Goal: Information Seeking & Learning: Learn about a topic

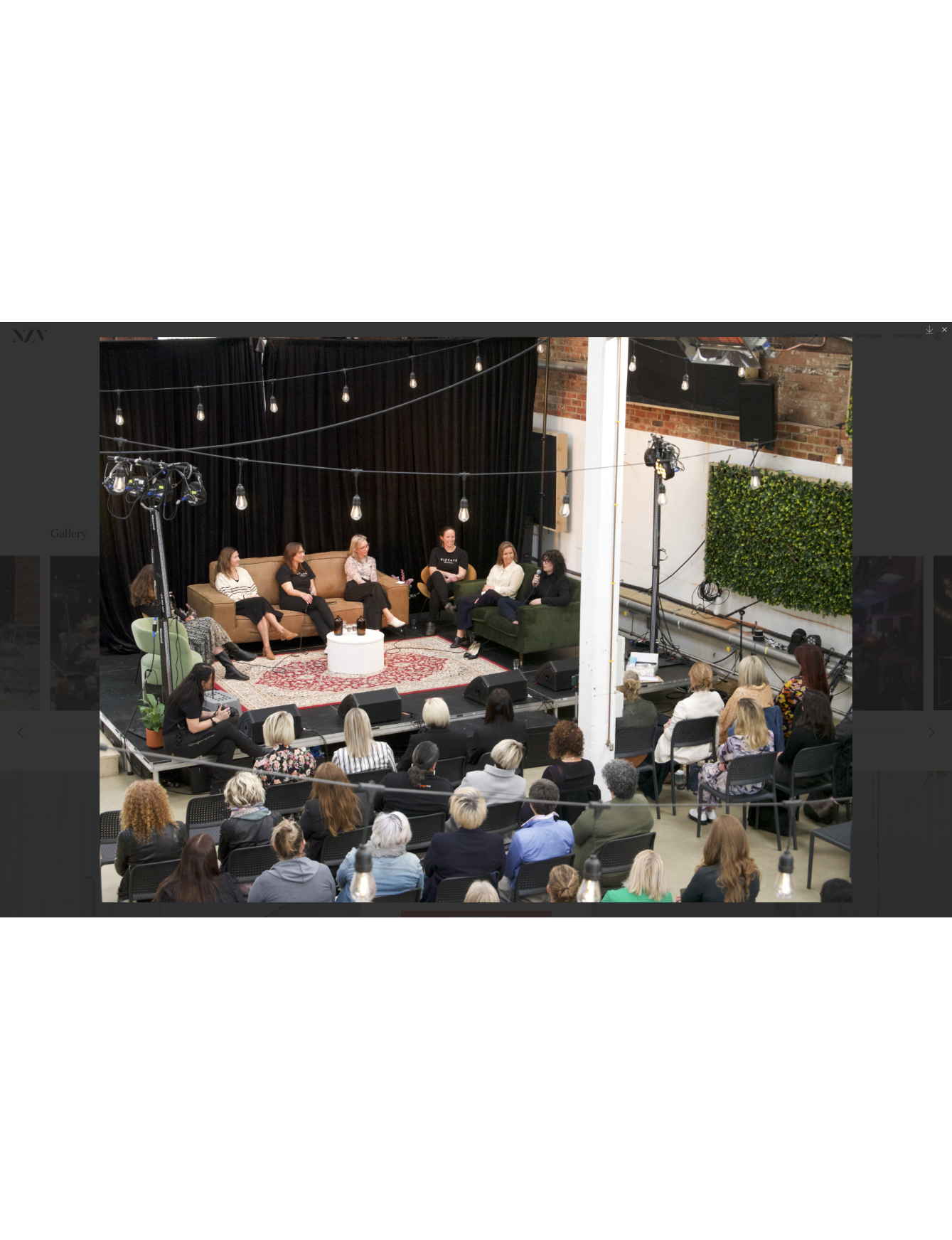
scroll to position [514, 0]
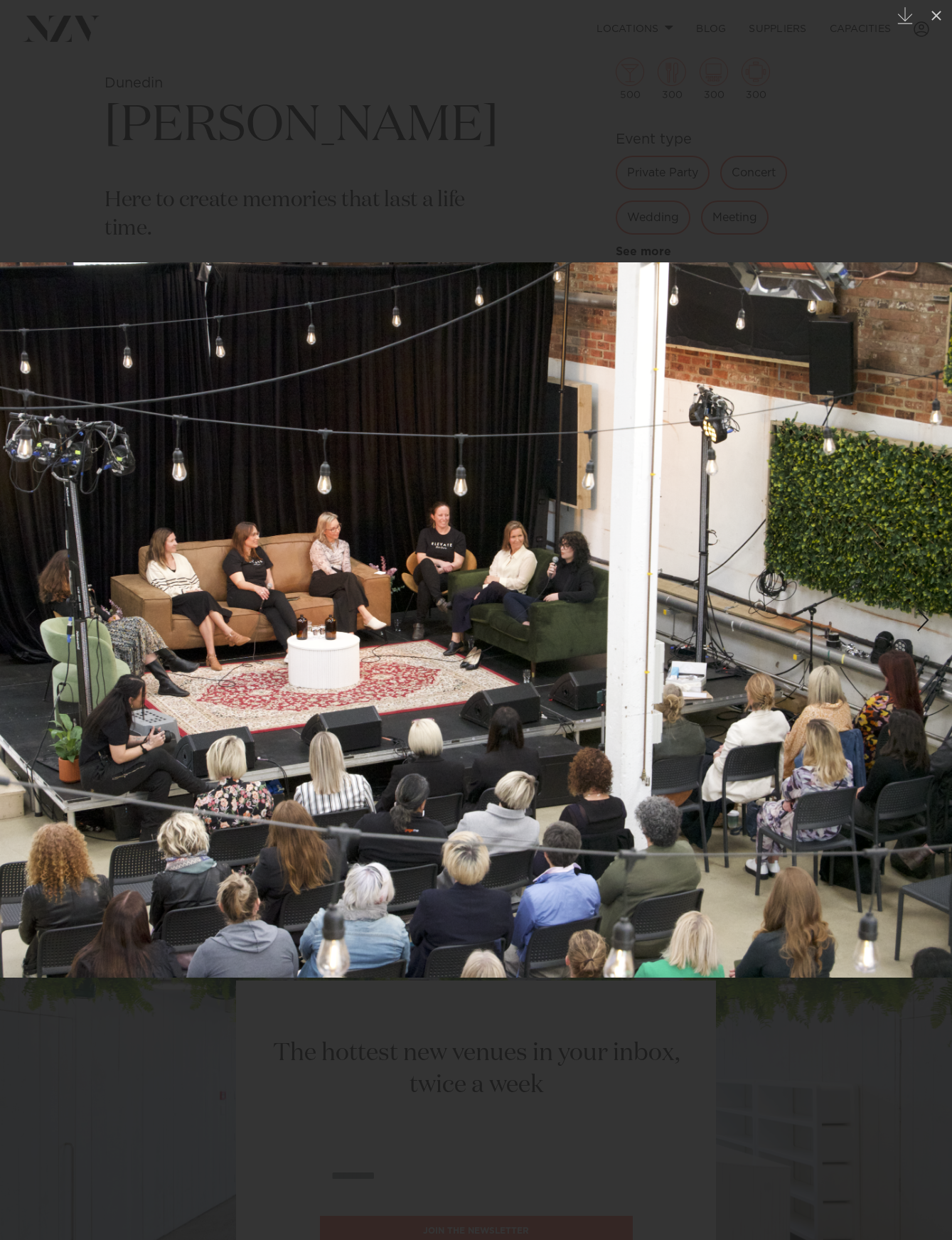
scroll to position [514, 0]
click at [470, 37] on div at bounding box center [476, 620] width 952 height 1240
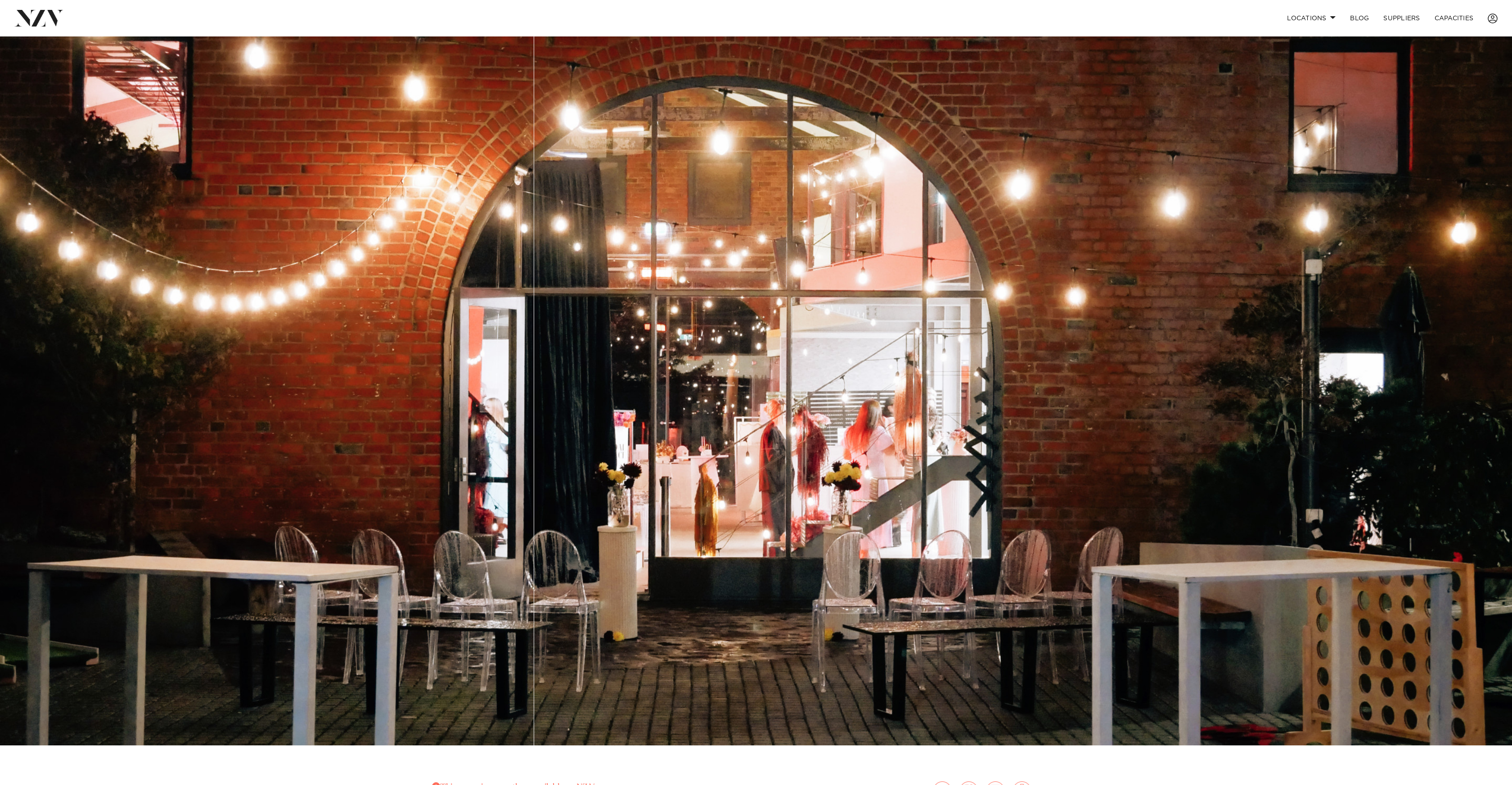
drag, startPoint x: 909, startPoint y: 773, endPoint x: 896, endPoint y: 721, distance: 53.6
click at [602, 773] on div "Dunedin Errick's This venue is currently unavailable on NZ Venues. Dunedin Erri…" at bounding box center [756, 672] width 1512 height 1271
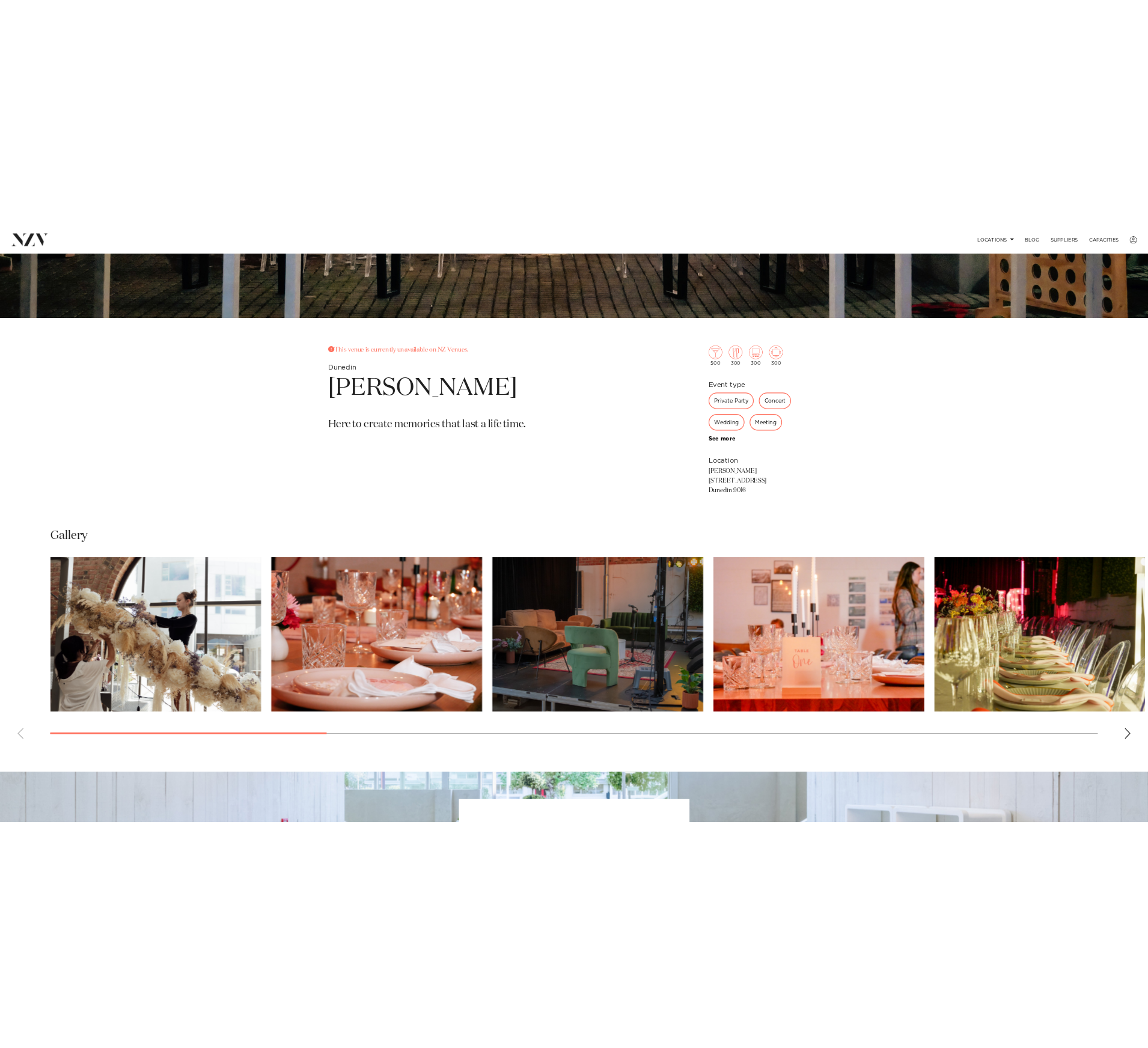
scroll to position [872, 0]
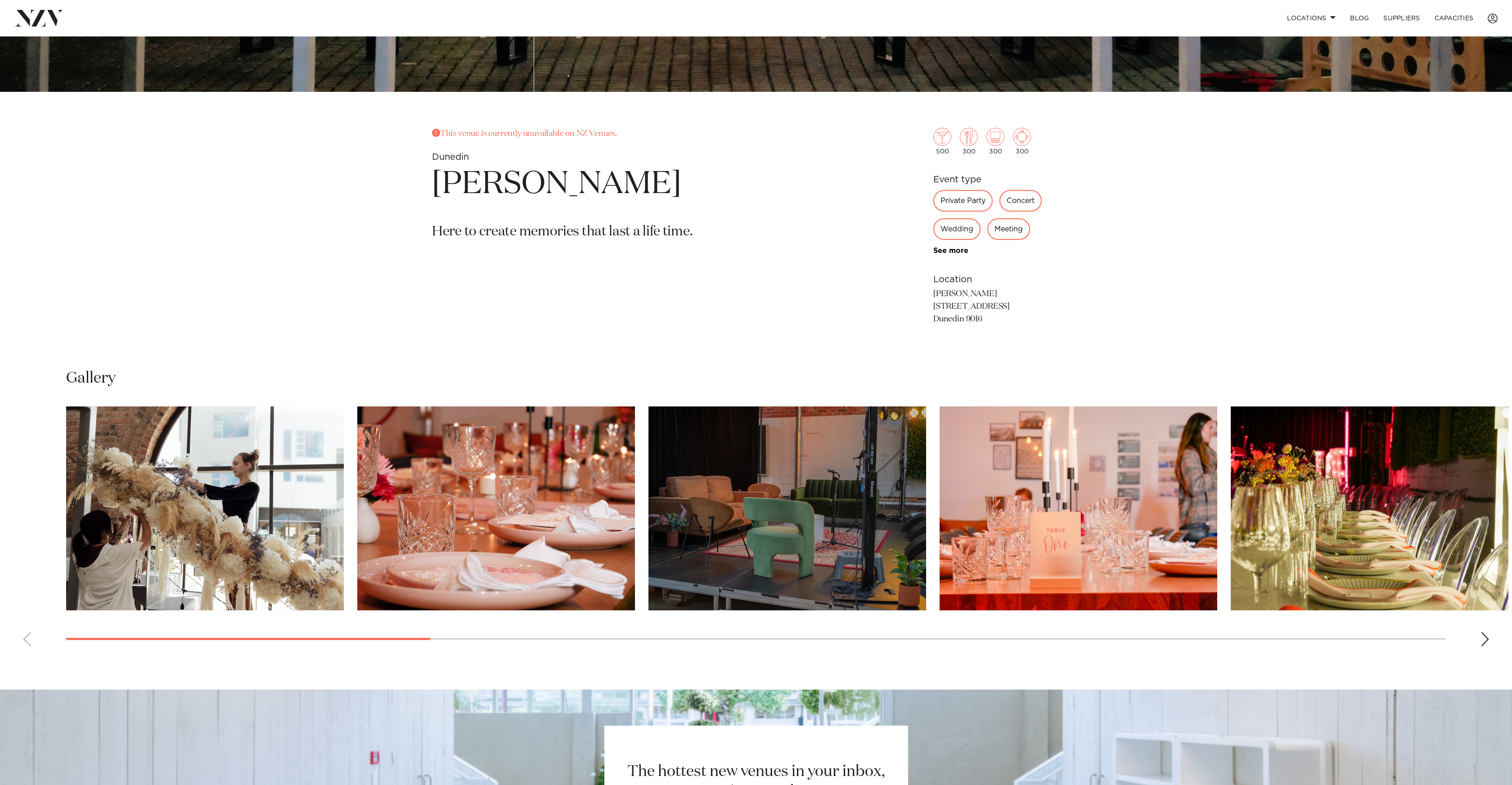
click at [281, 477] on img "1 / 18" at bounding box center [205, 508] width 278 height 204
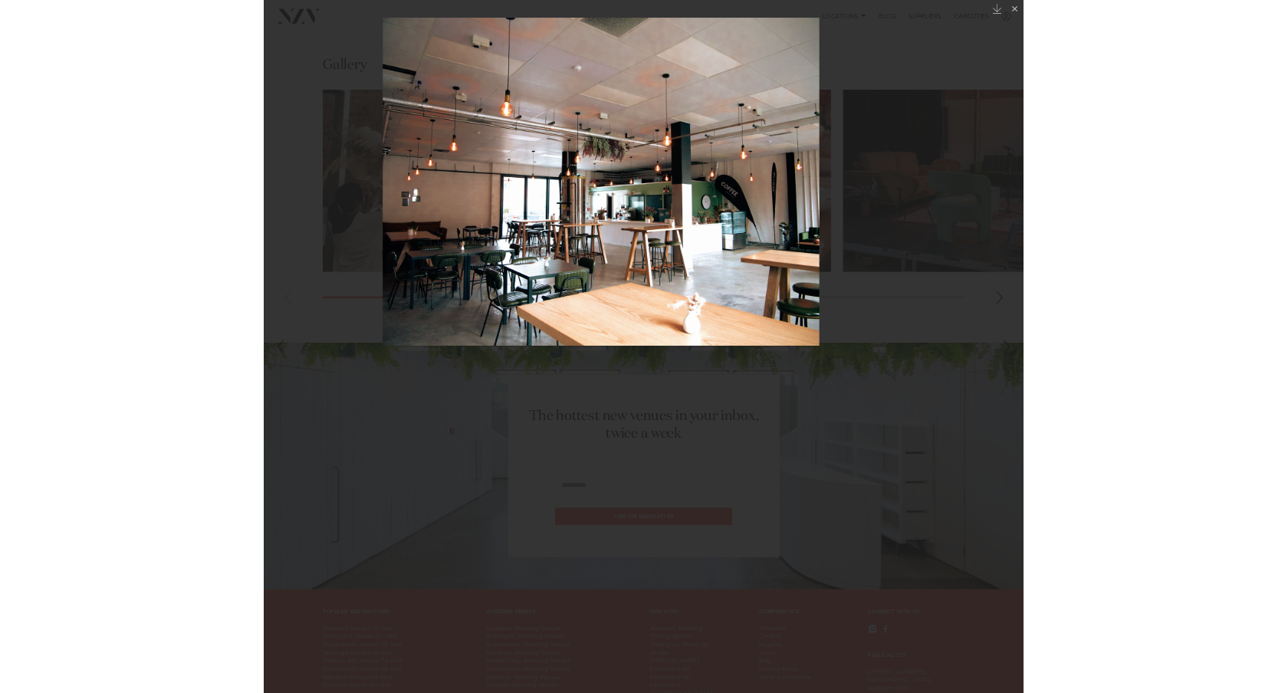
scroll to position [1030, 0]
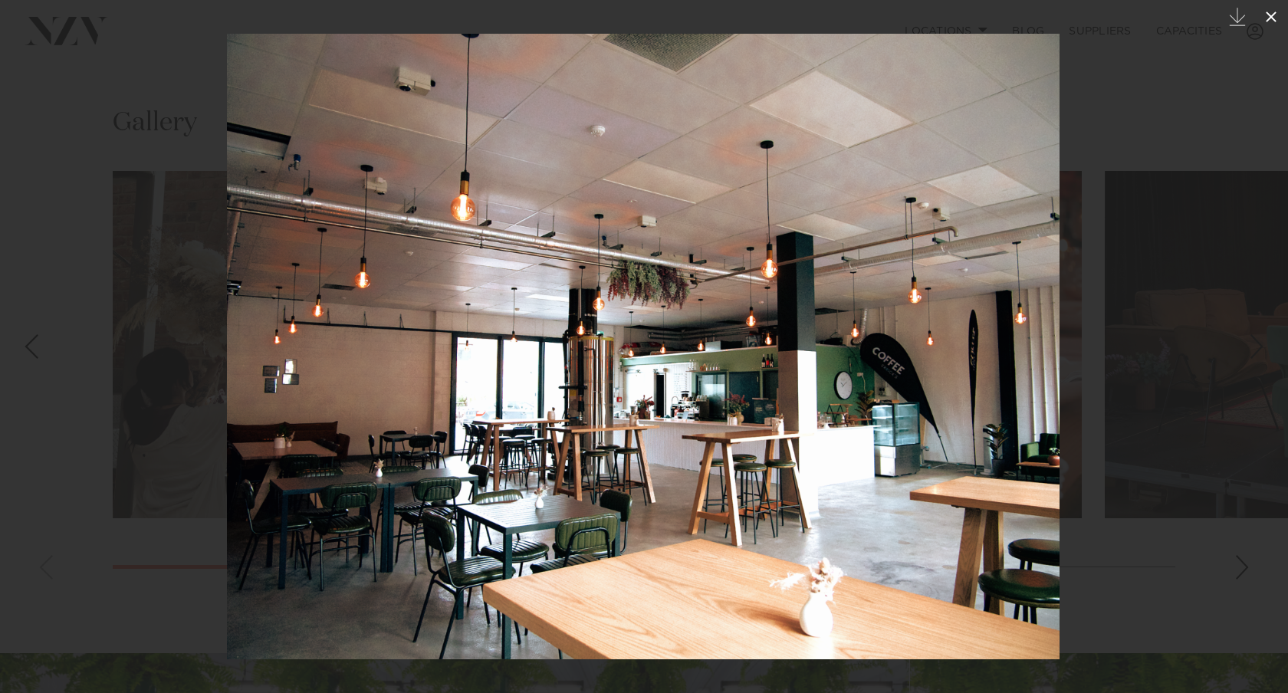
click at [1270, 19] on icon at bounding box center [1271, 17] width 18 height 18
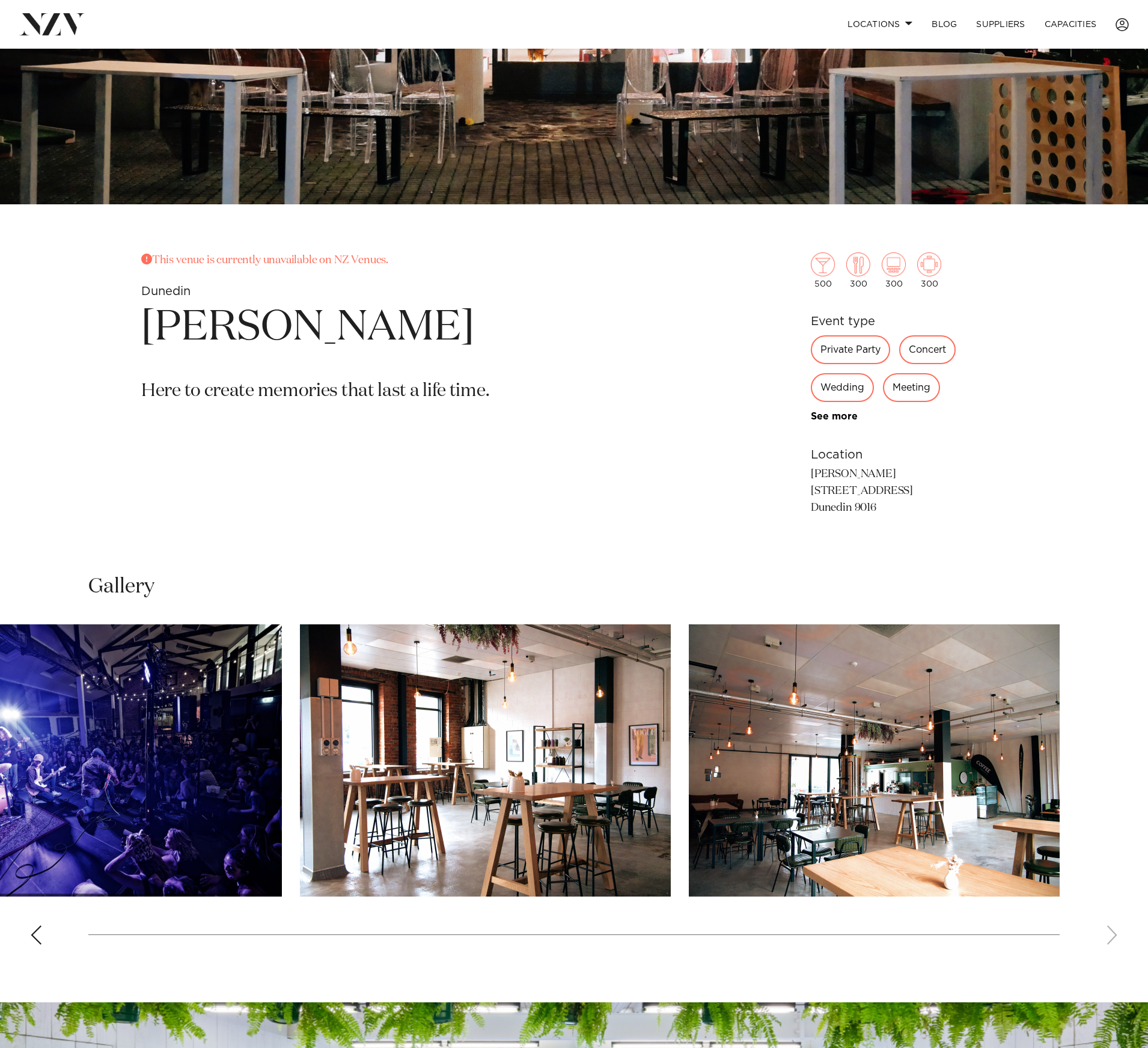
click at [391, 707] on img "17 / 18" at bounding box center [485, 760] width 371 height 272
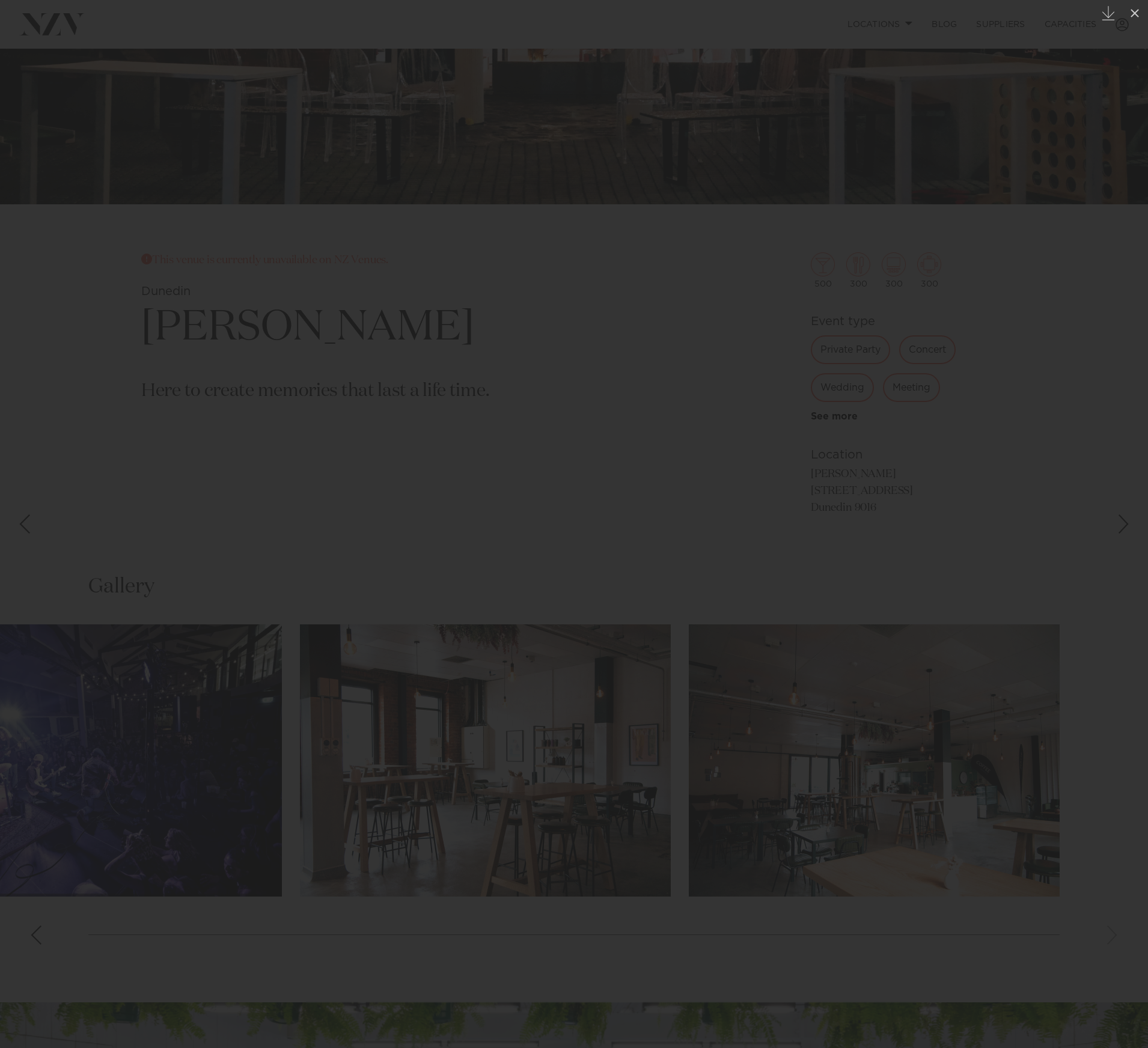
scroll to position [380, 0]
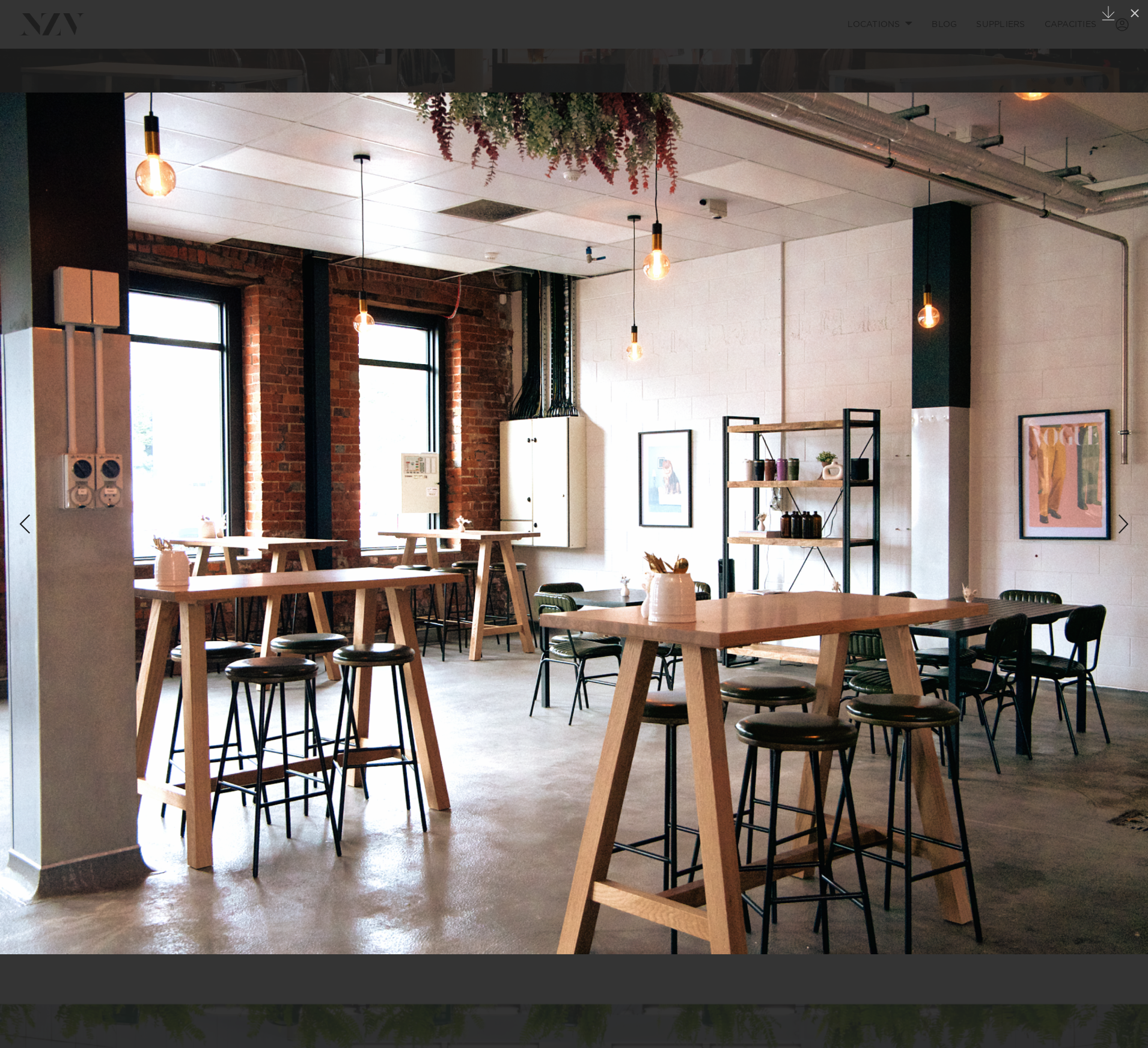
click at [1121, 521] on div "Next slide" at bounding box center [1124, 524] width 16 height 23
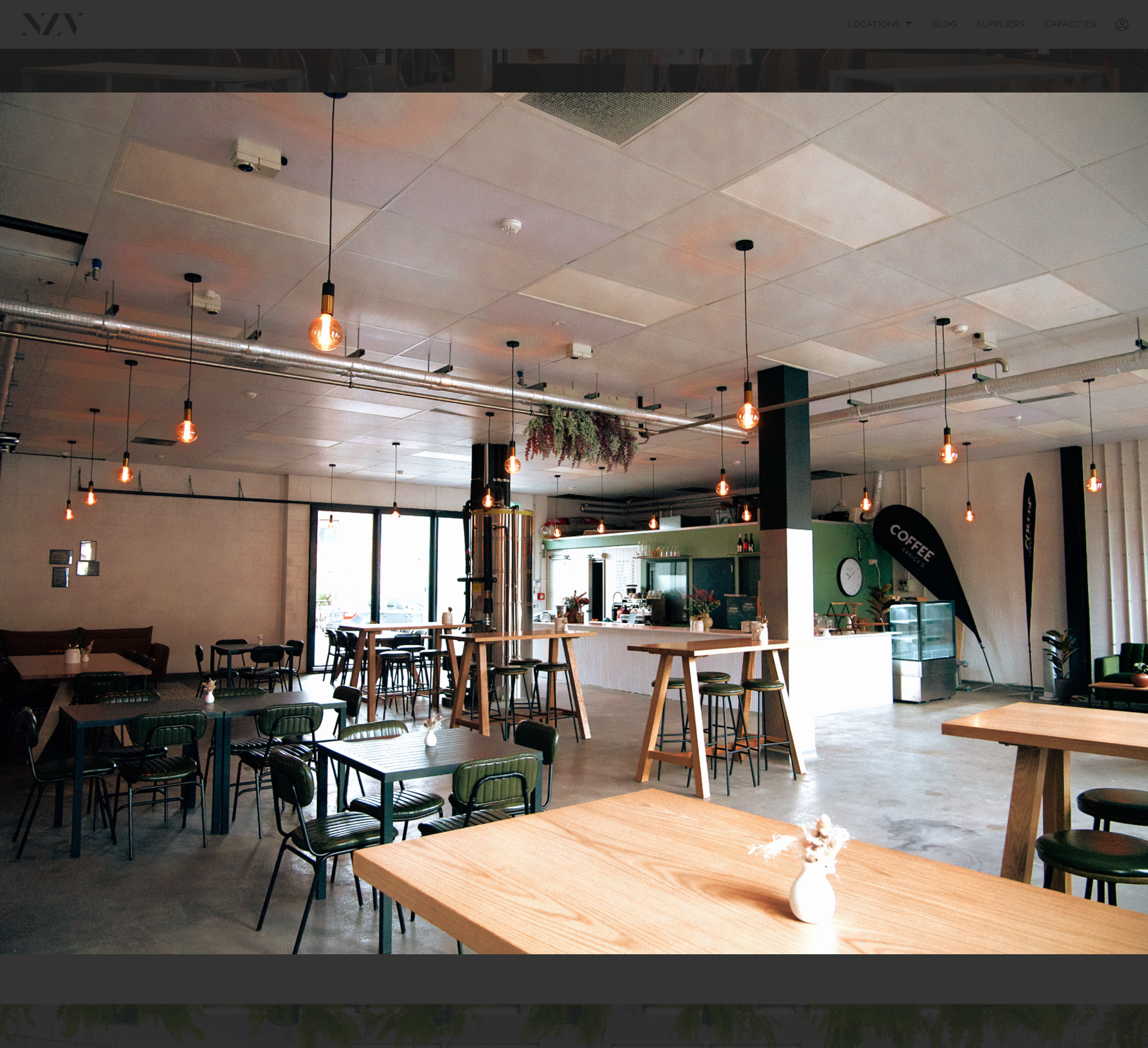
click at [1124, 520] on div "18 / 18 Created with Sketch." at bounding box center [574, 524] width 1148 height 1048
click at [1121, 524] on div "Next slide" at bounding box center [1124, 524] width 16 height 23
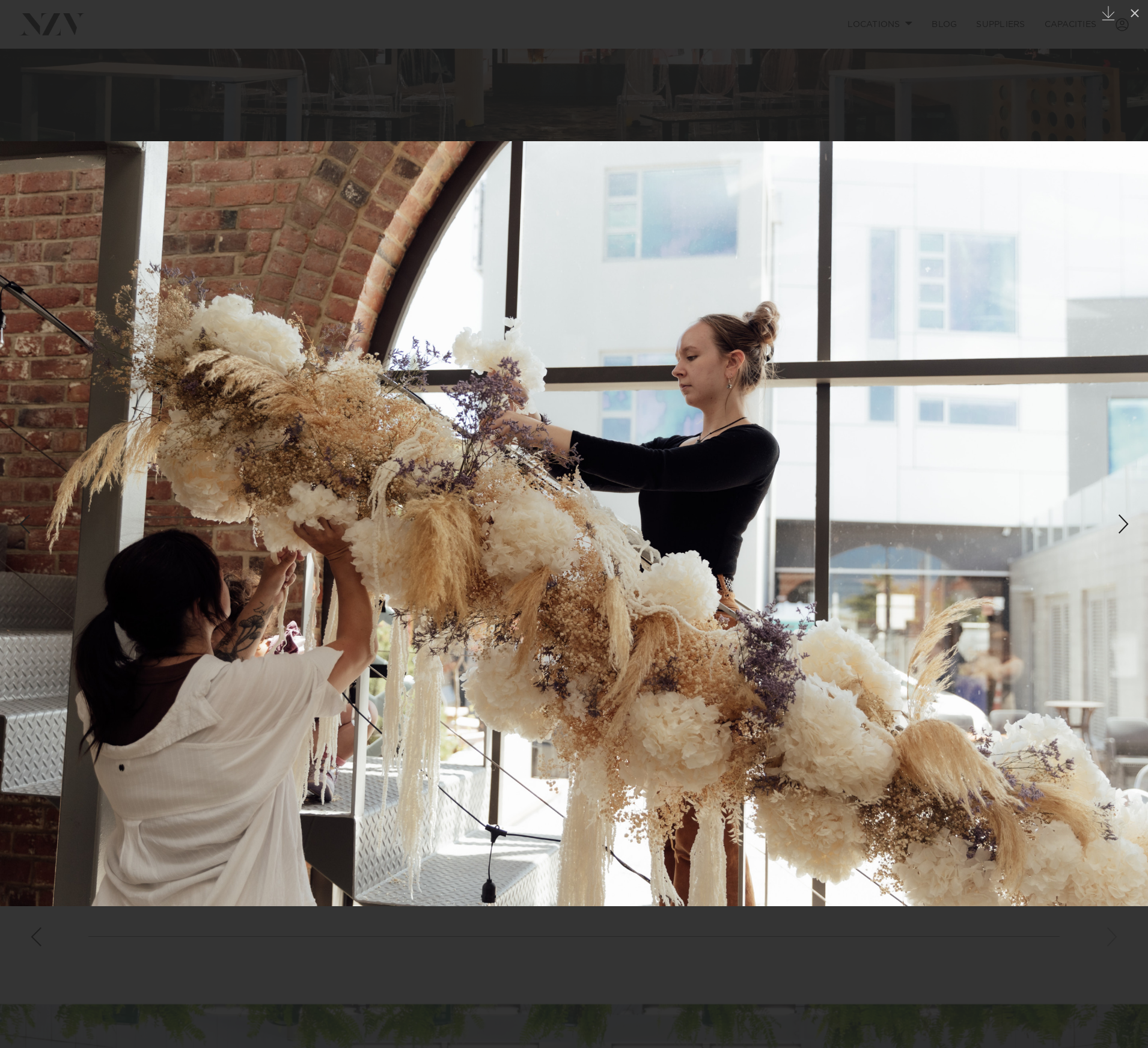
click at [1123, 525] on div "Next slide" at bounding box center [1124, 524] width 16 height 23
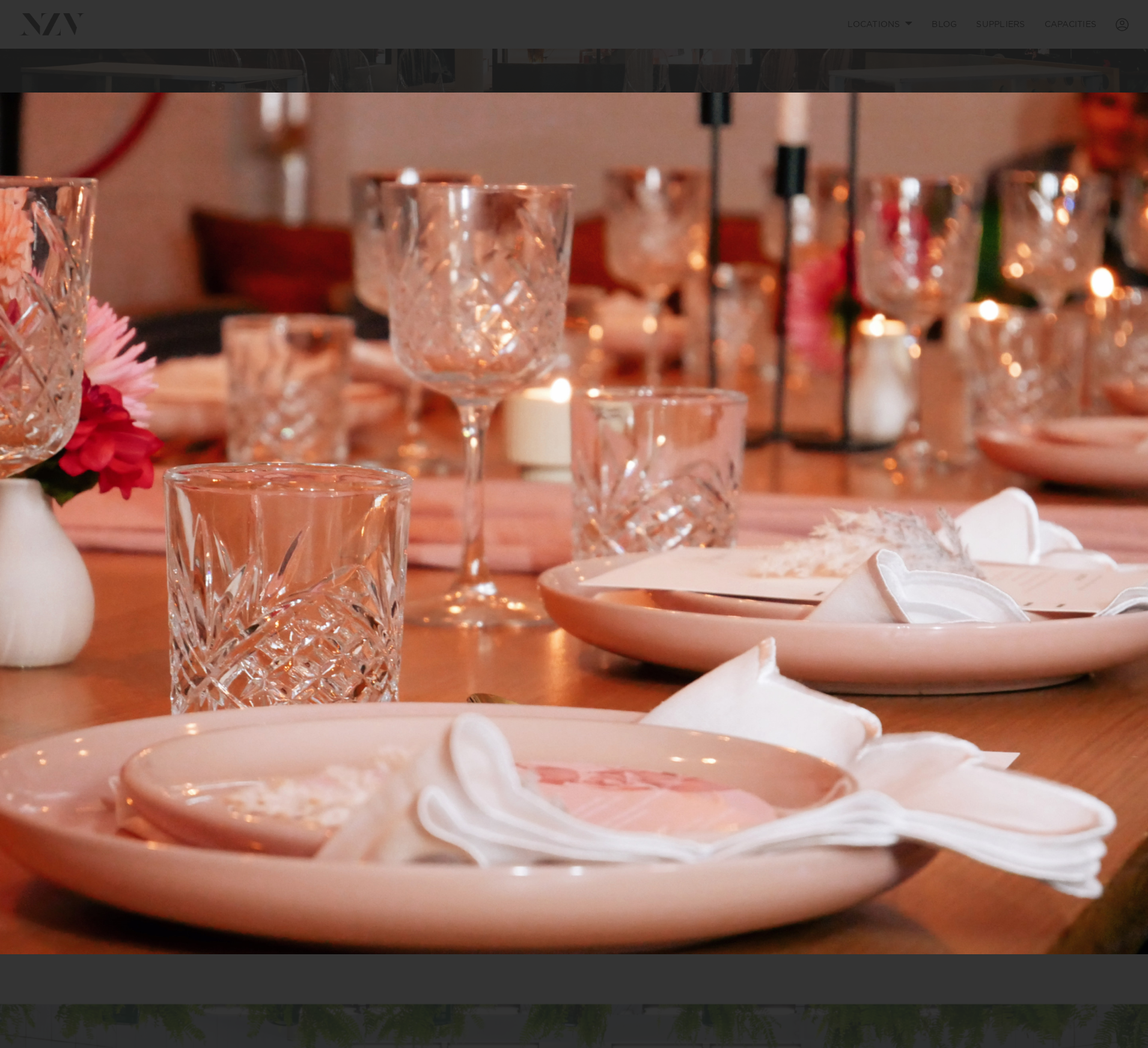
click at [1122, 521] on div "2 / 18 Created with Sketch." at bounding box center [574, 524] width 1148 height 1048
click at [1122, 521] on div "Next slide" at bounding box center [1124, 524] width 16 height 23
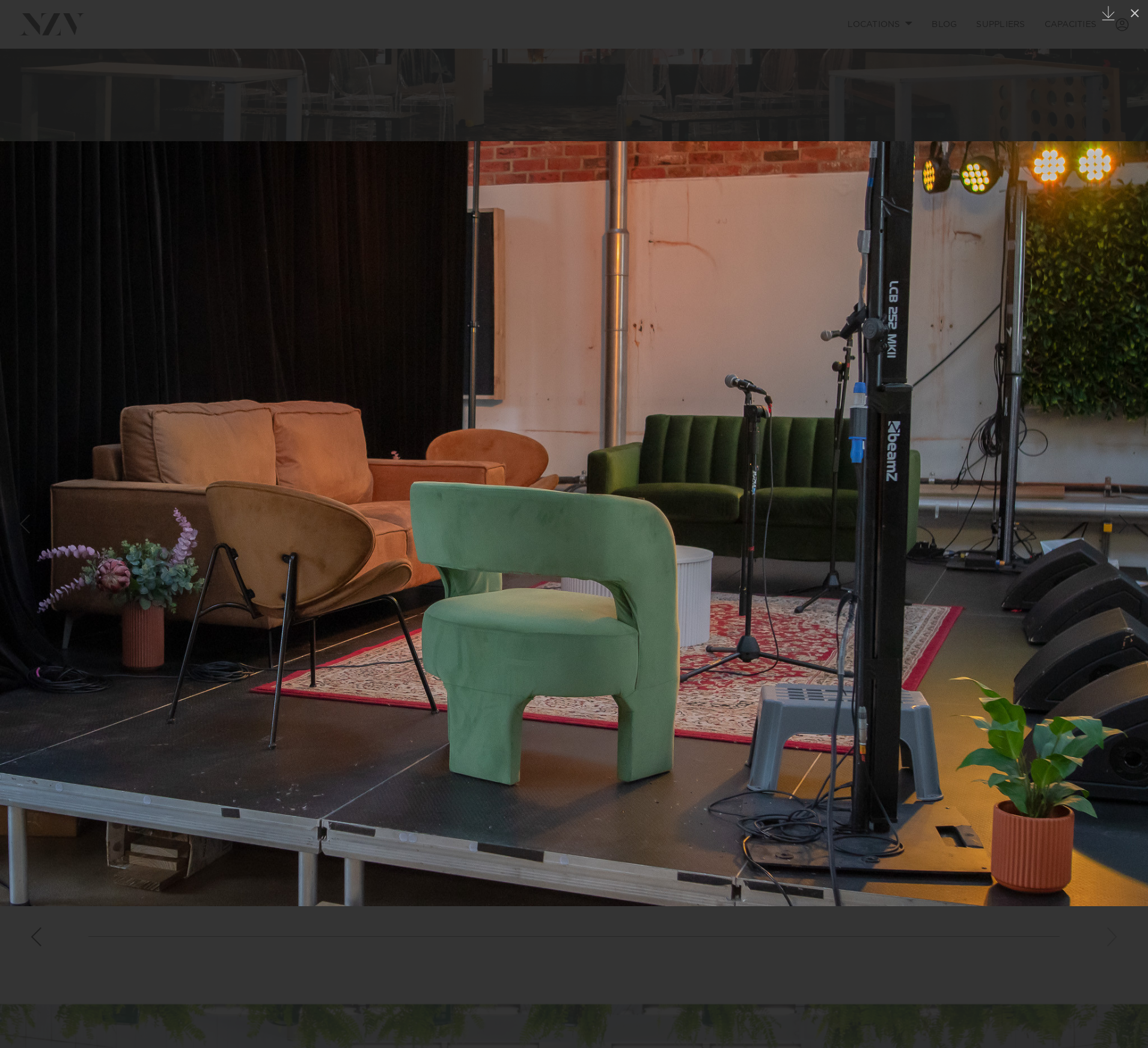
click at [1118, 527] on div "Next slide" at bounding box center [1124, 524] width 16 height 23
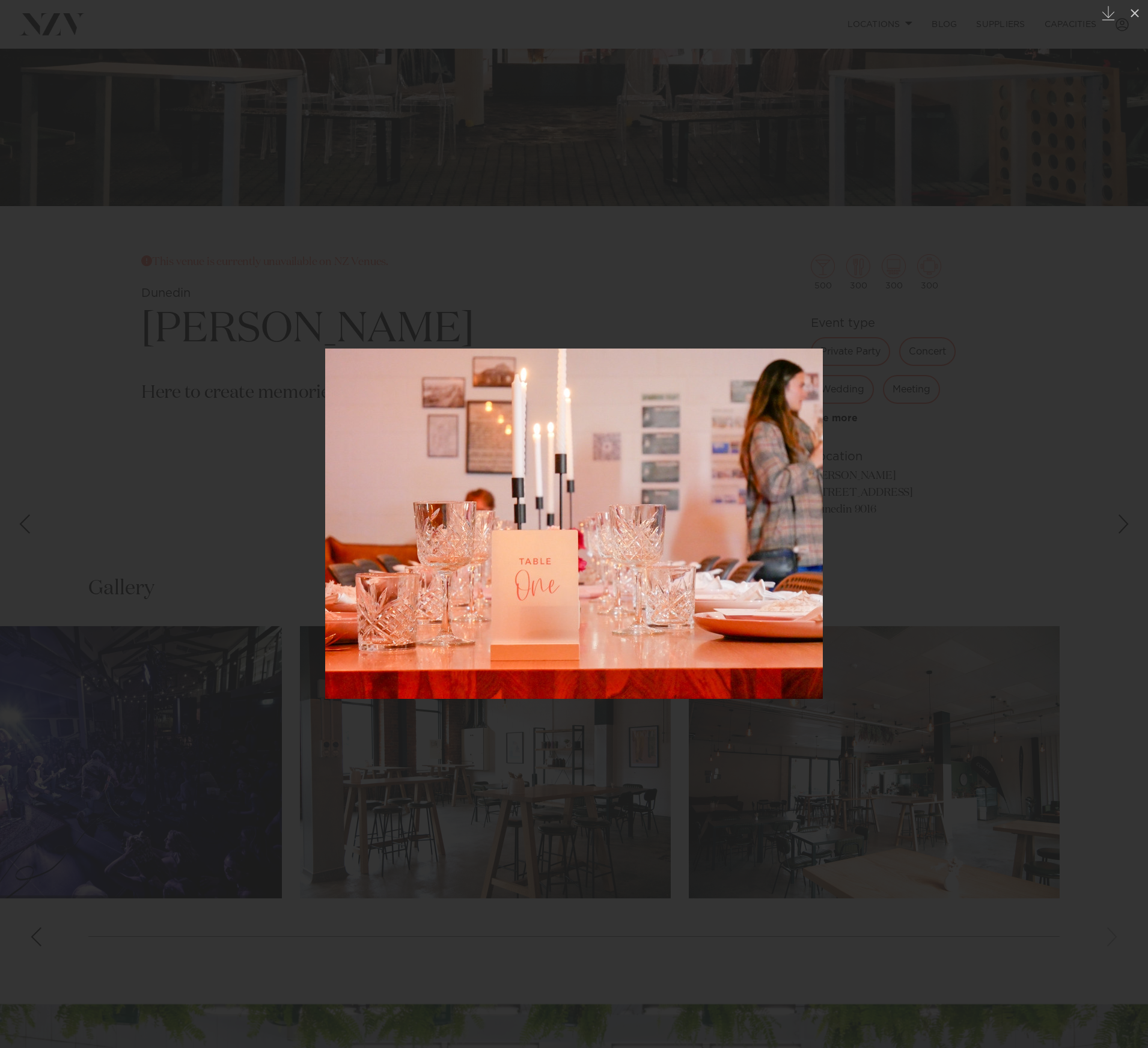
click at [1124, 524] on div "Next slide" at bounding box center [1124, 524] width 16 height 23
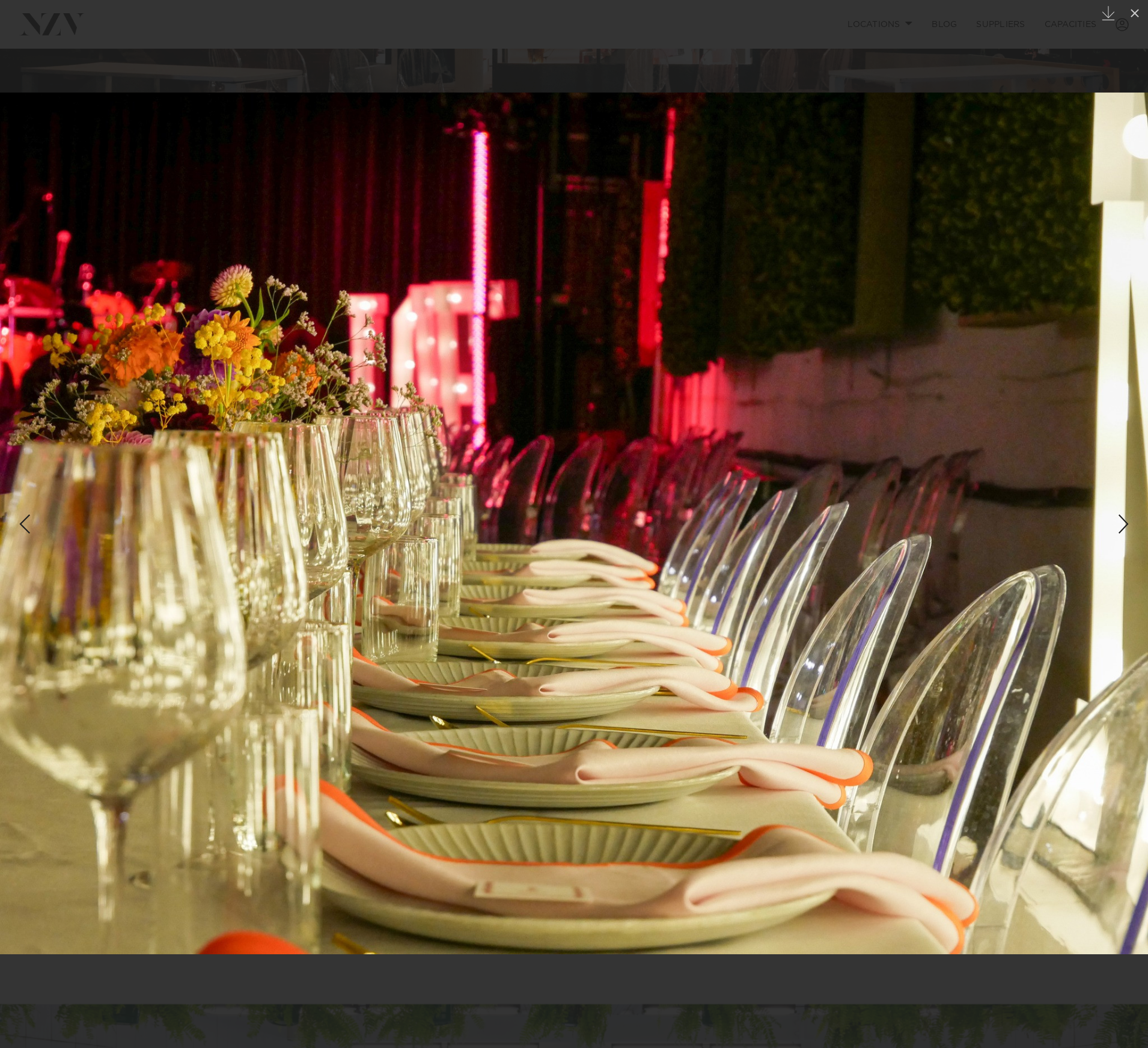
click at [1124, 524] on div "Next slide" at bounding box center [1124, 524] width 16 height 23
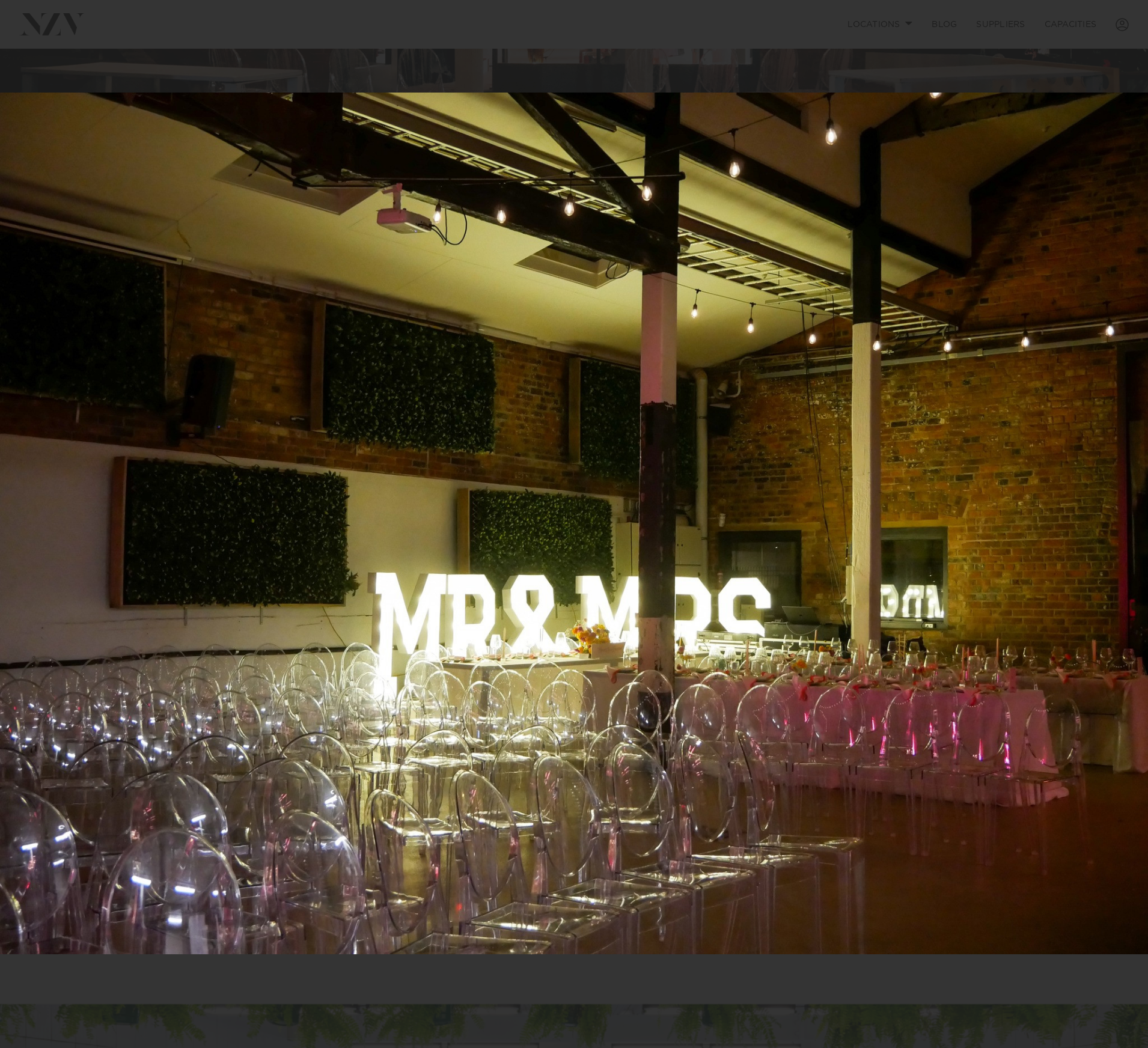
click at [1124, 524] on div "6 / 18 Created with Sketch." at bounding box center [574, 524] width 1148 height 1048
click at [1124, 524] on div "Next slide" at bounding box center [1124, 524] width 16 height 23
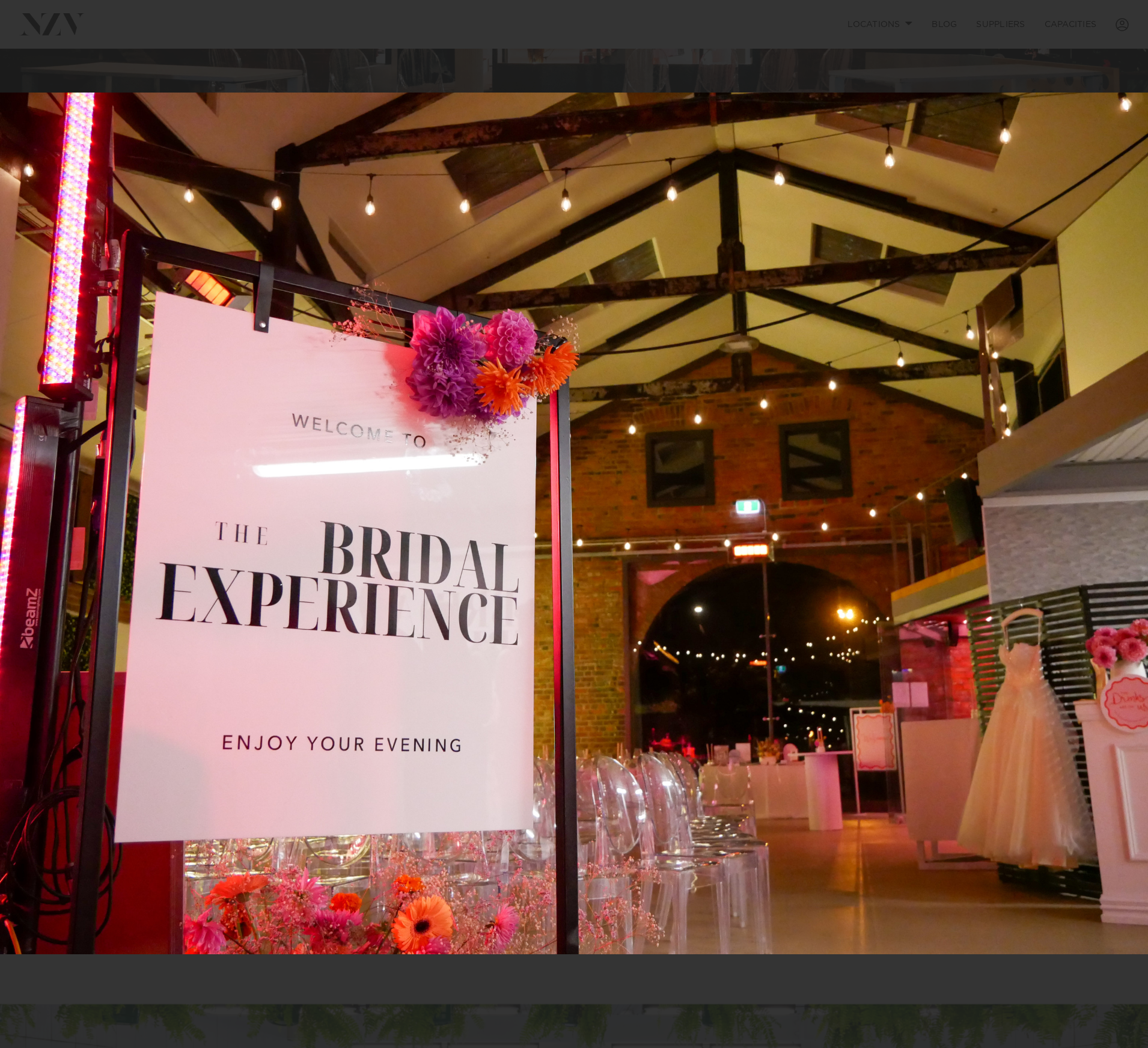
click at [1124, 524] on div "7 / 18 Created with Sketch." at bounding box center [574, 524] width 1148 height 1048
click at [1124, 518] on div "Next slide" at bounding box center [1124, 524] width 16 height 23
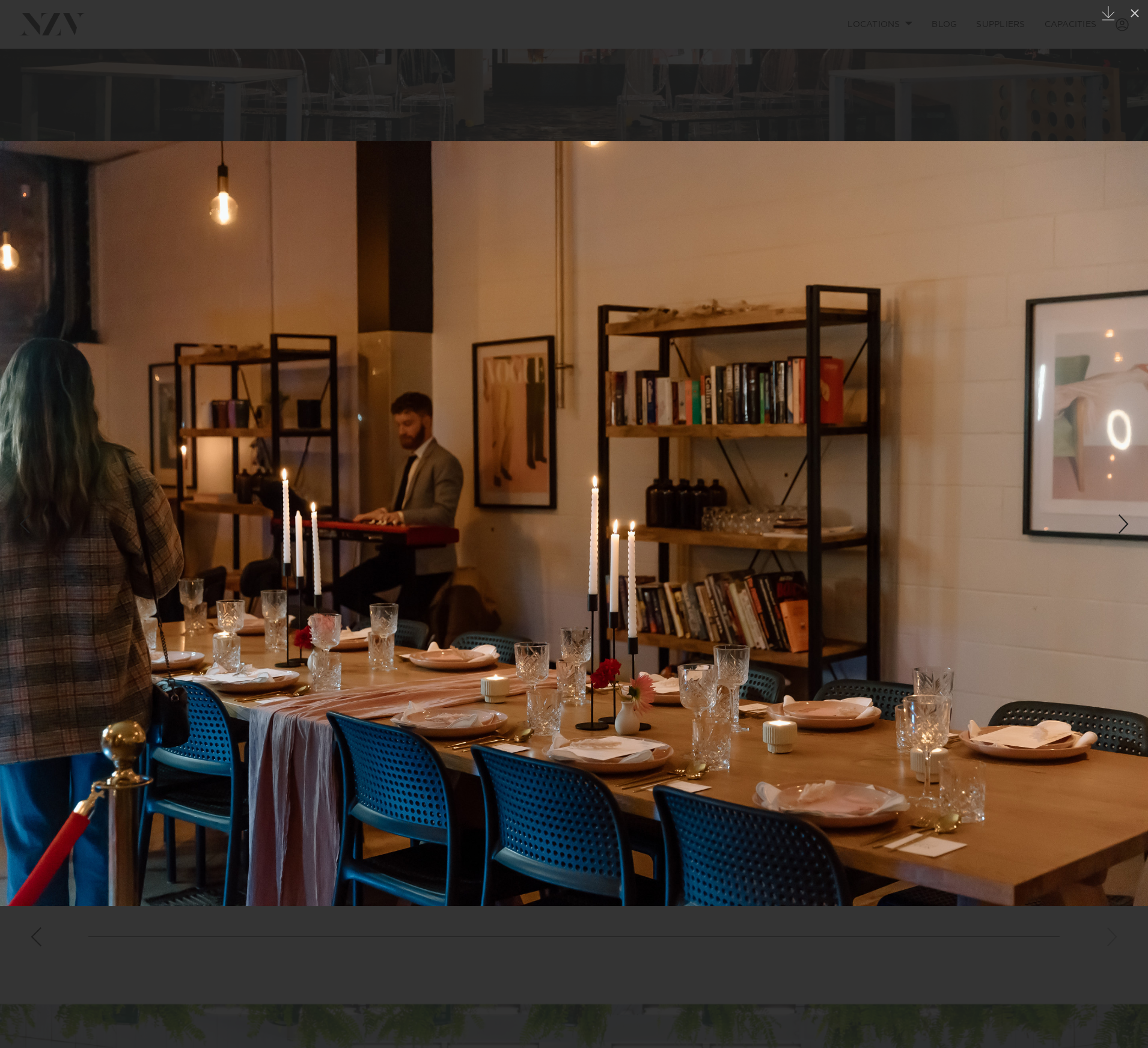
click at [1122, 520] on div "Next slide" at bounding box center [1124, 524] width 16 height 23
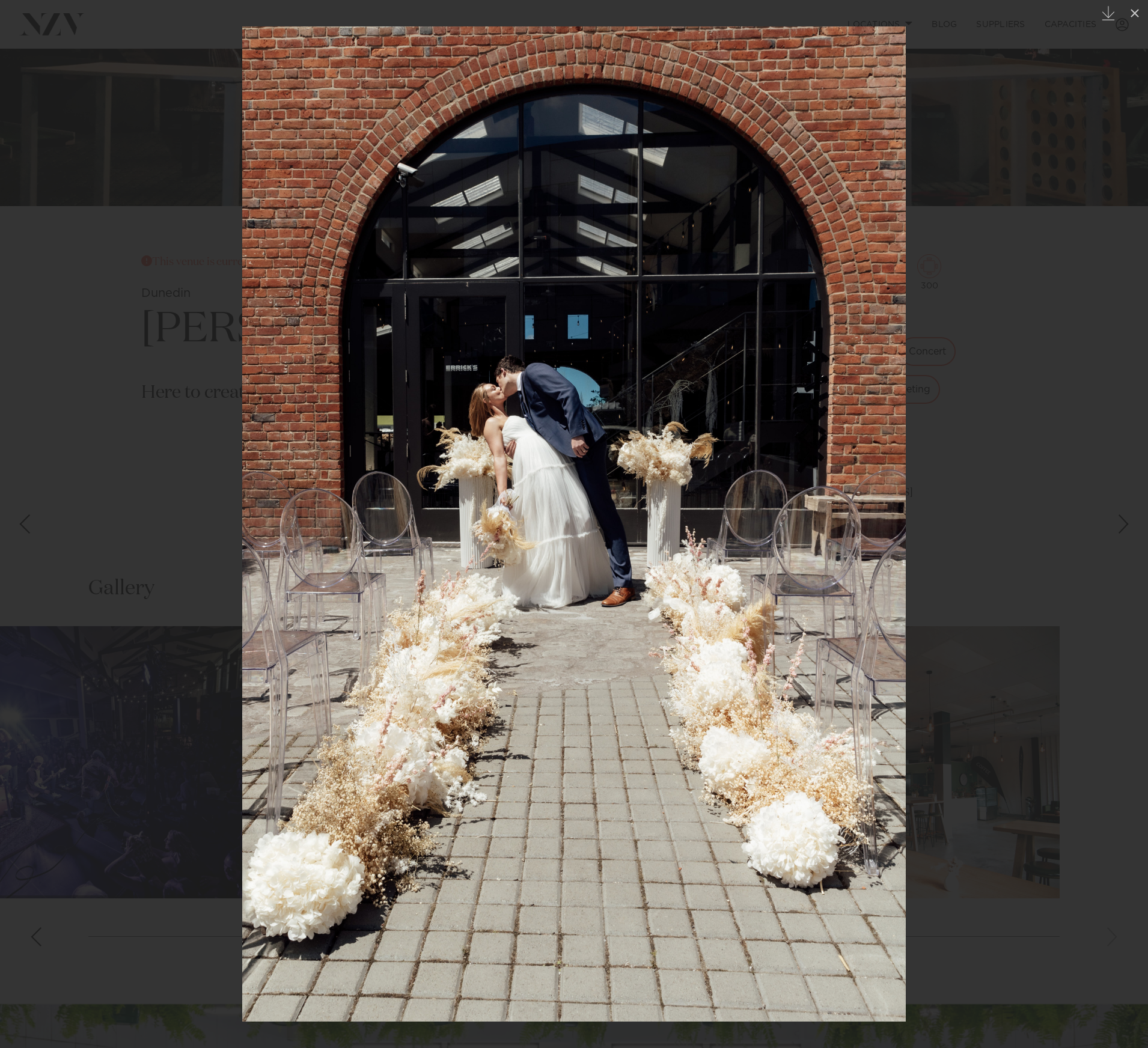
click at [1122, 520] on div "Next slide" at bounding box center [1124, 524] width 16 height 23
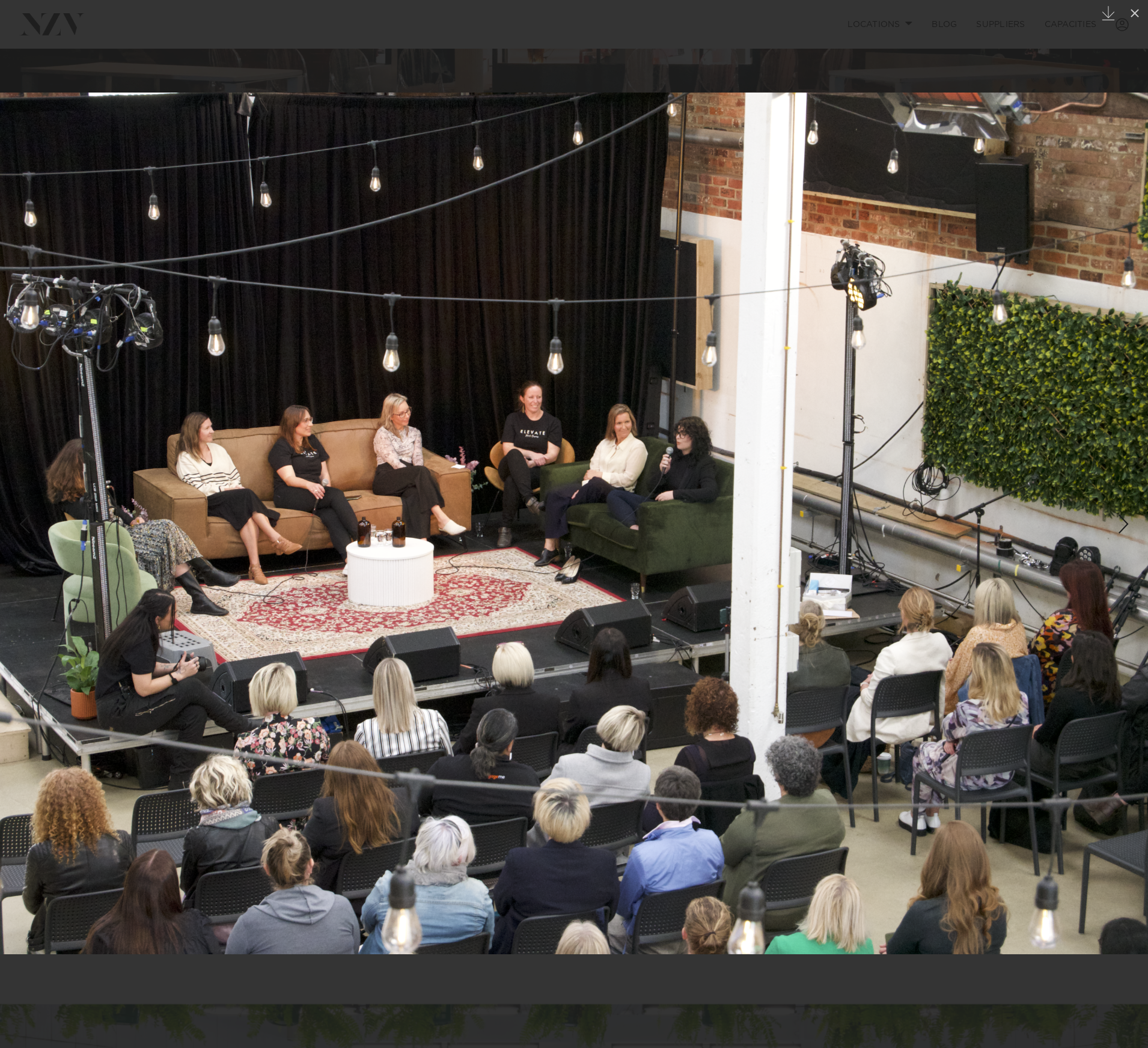
click at [1122, 520] on div "Next slide" at bounding box center [1124, 524] width 16 height 23
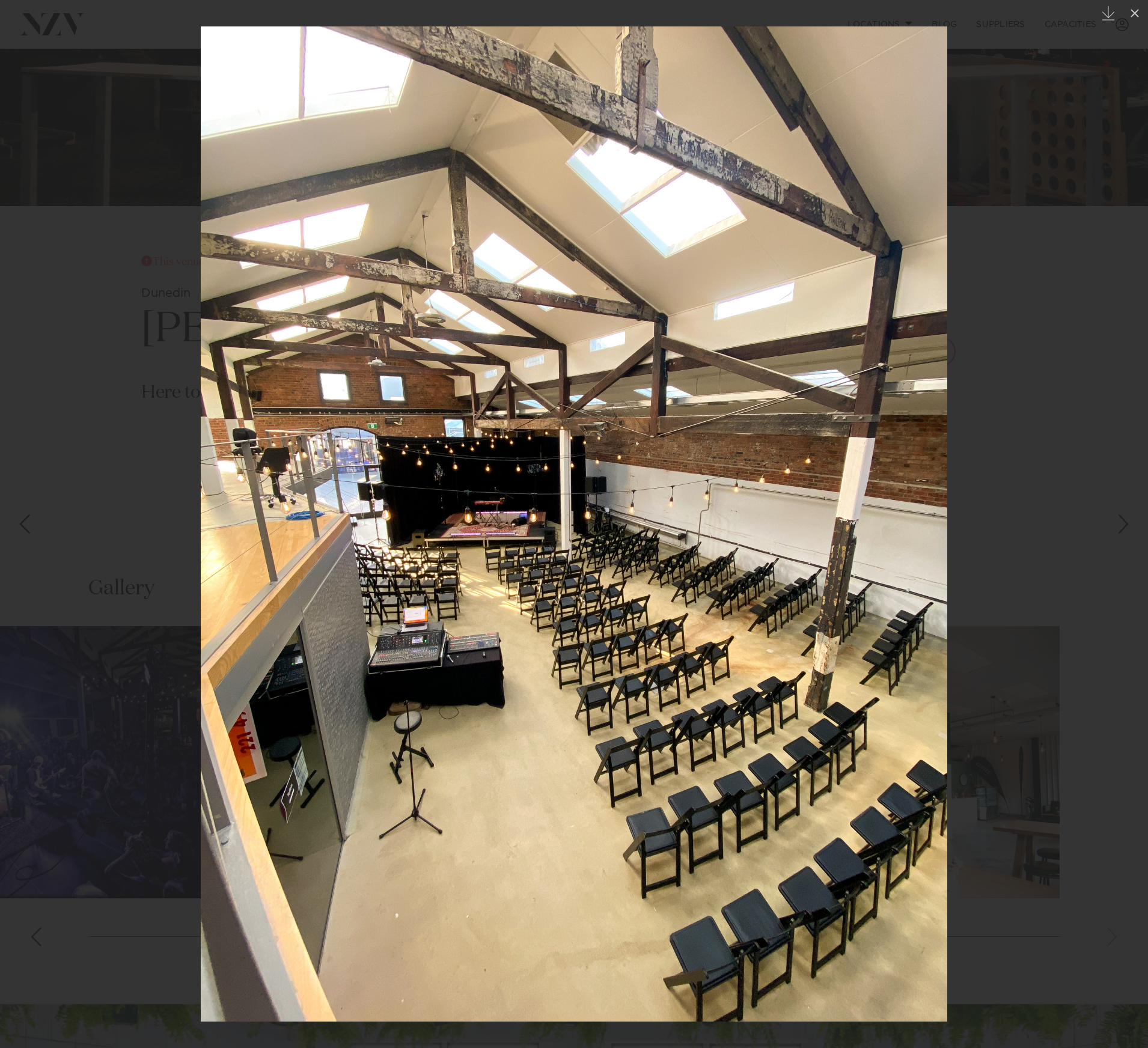
click at [1112, 521] on link at bounding box center [1128, 524] width 42 height 60
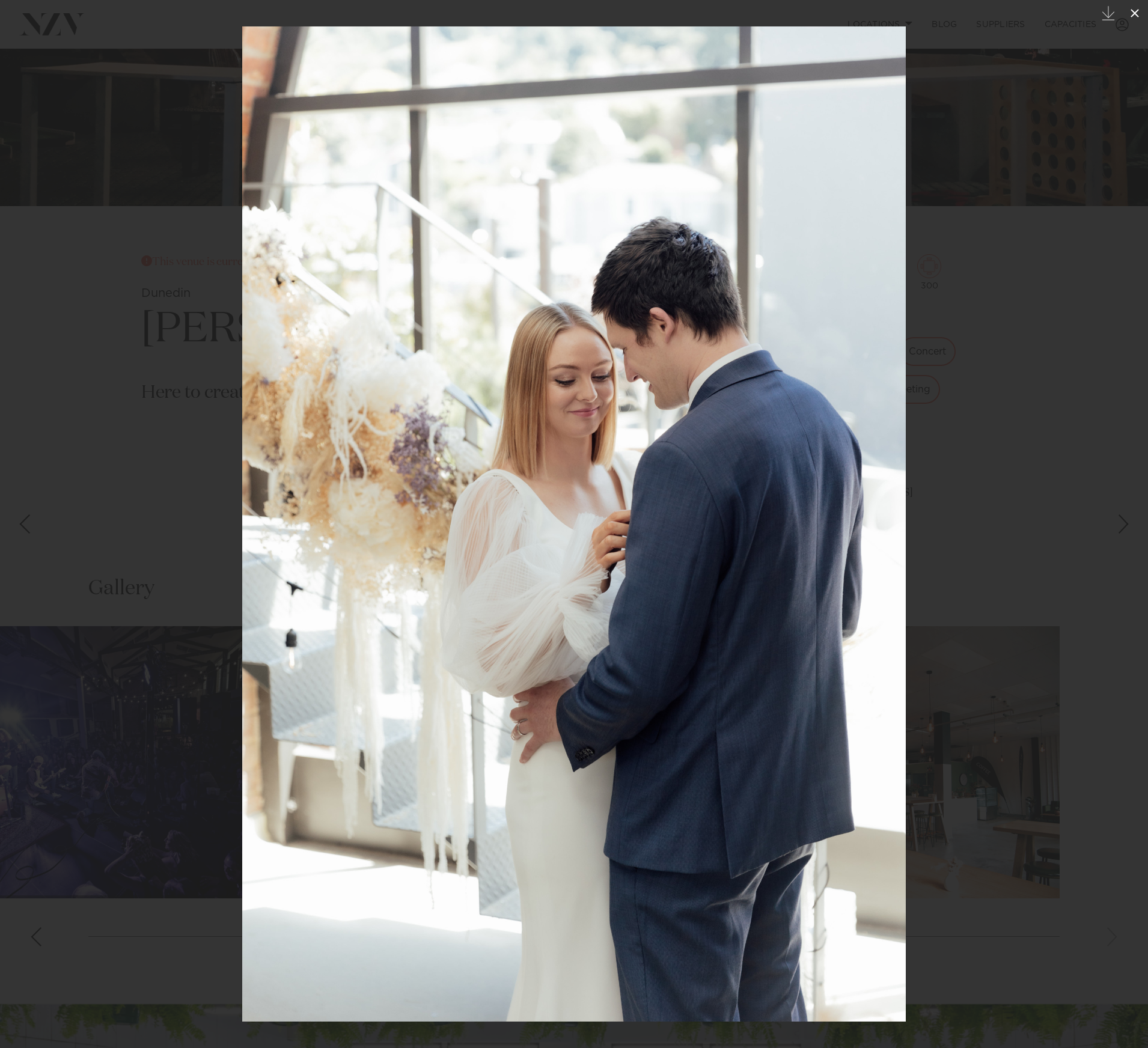
click at [1132, 12] on icon at bounding box center [1135, 13] width 14 height 14
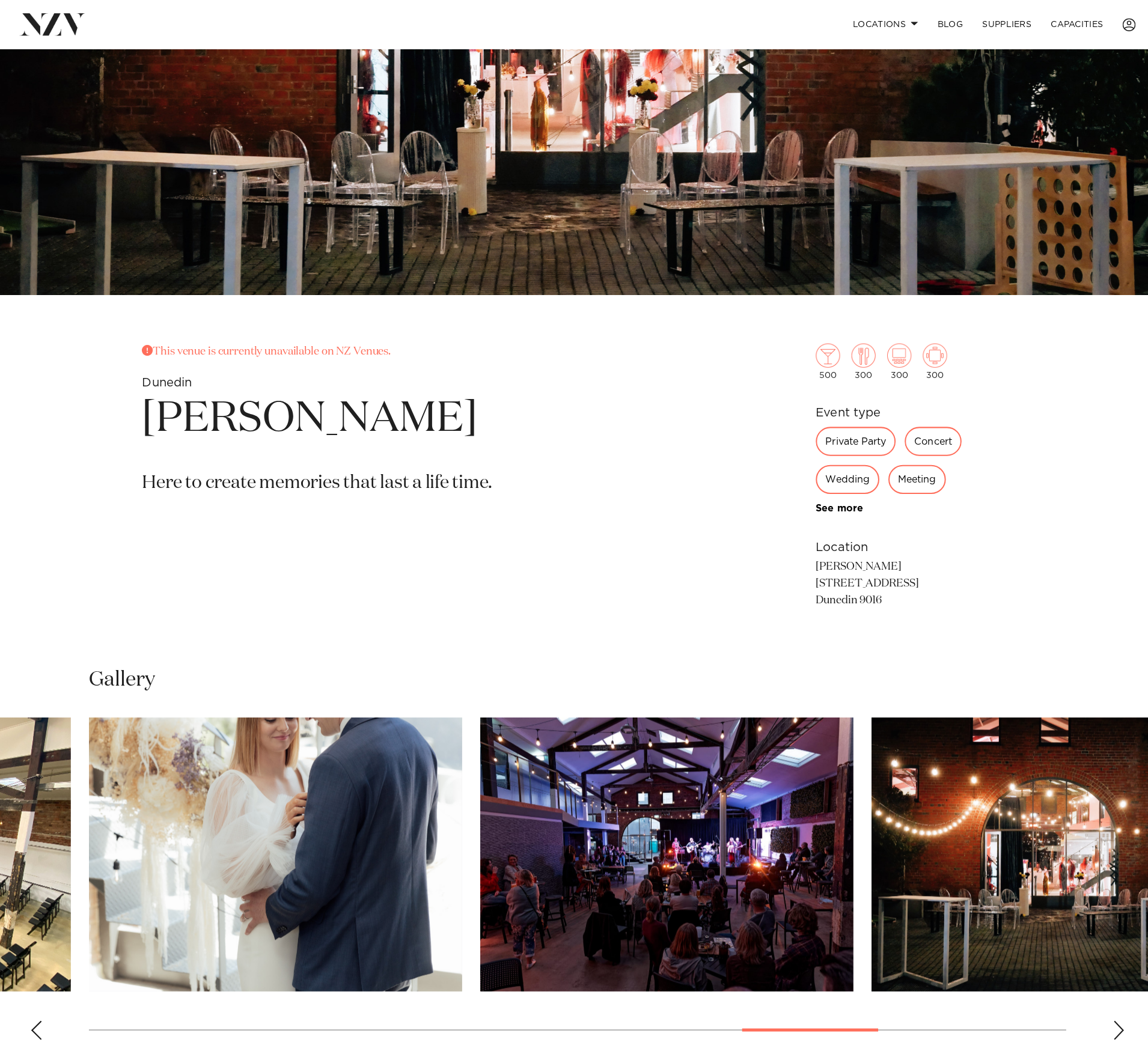
scroll to position [292, 0]
